Goal: Check status: Check status

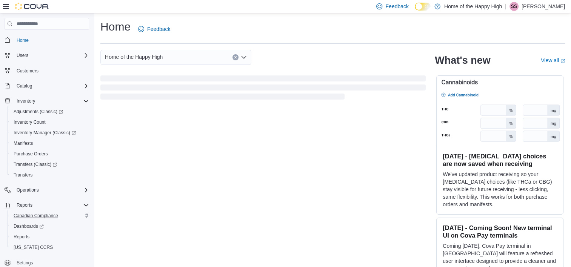
scroll to position [18, 0]
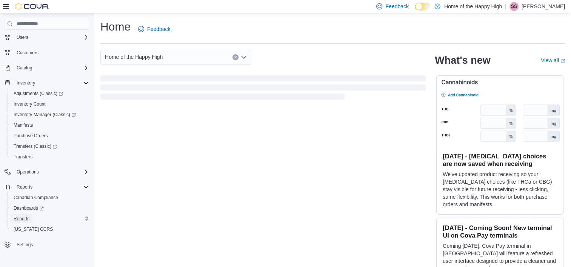
click at [24, 218] on span "Reports" at bounding box center [22, 219] width 16 height 6
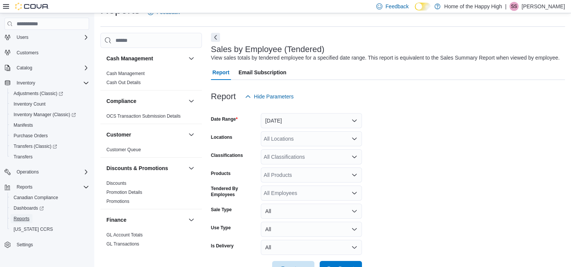
scroll to position [17, 0]
click at [299, 120] on button "[DATE]" at bounding box center [311, 120] width 101 height 15
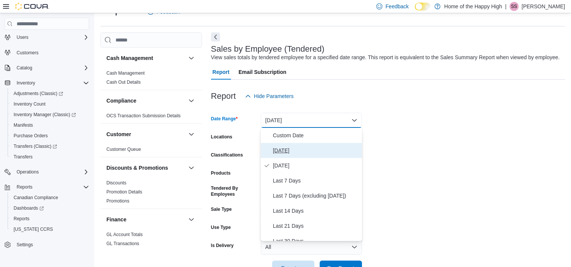
click at [284, 150] on span "Today" at bounding box center [316, 150] width 86 height 9
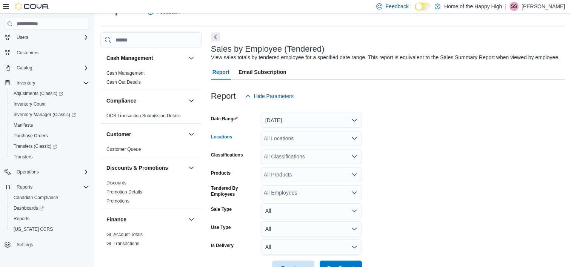
click at [264, 131] on div "All Locations" at bounding box center [311, 138] width 101 height 15
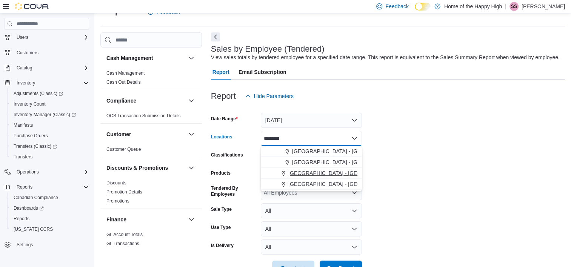
type input "********"
click at [294, 176] on span "Sherwood Park - Park Plaza - Pop's Cannabis" at bounding box center [375, 173] width 174 height 8
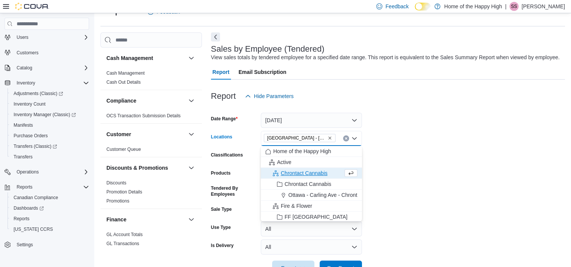
click at [449, 191] on form "Date Range Today Locations Sherwood Park - Park Plaza - Pop's Cannabis Combo bo…" at bounding box center [388, 190] width 354 height 172
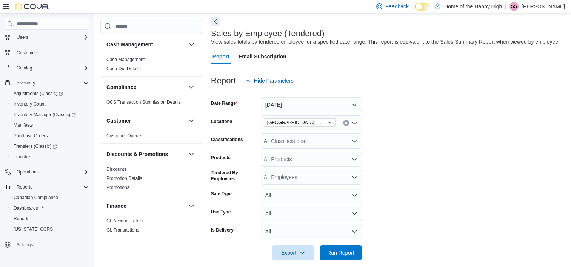
scroll to position [41, 0]
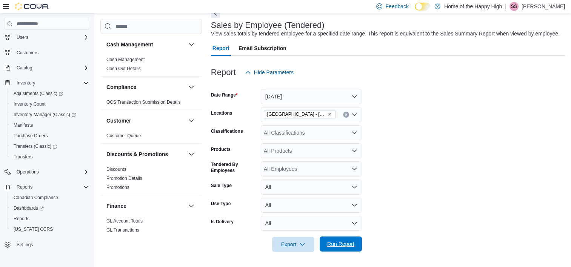
click at [357, 244] on button "Run Report" at bounding box center [340, 243] width 42 height 15
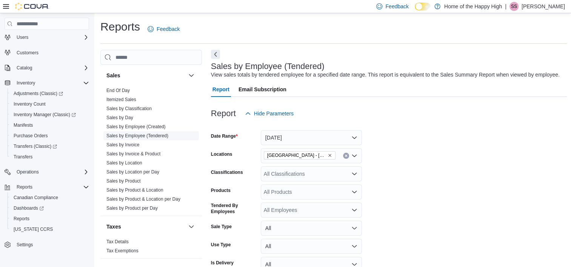
scroll to position [301, 0]
